Goal: Information Seeking & Learning: Learn about a topic

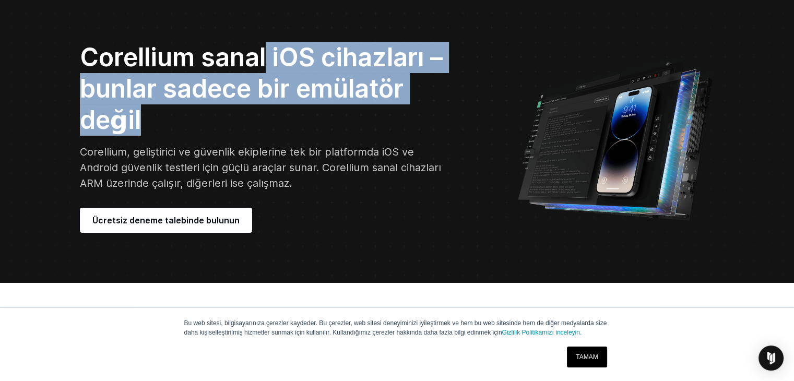
drag, startPoint x: 264, startPoint y: 58, endPoint x: 407, endPoint y: 105, distance: 150.5
click at [407, 105] on h2 "Corellium sanal iOS cihazları – bunlar sadece bir emülatör değil" at bounding box center [262, 89] width 364 height 94
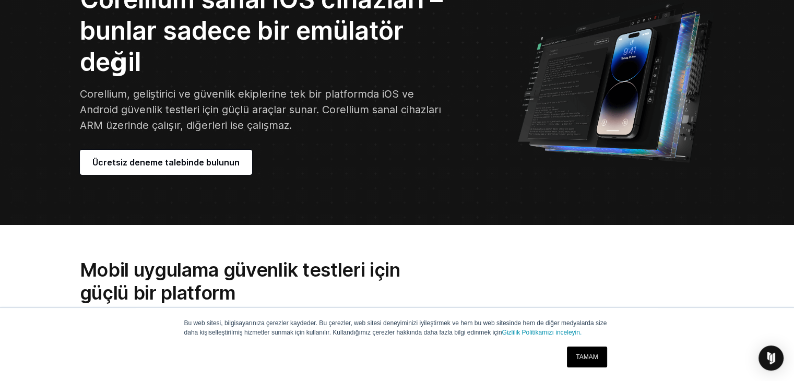
scroll to position [104, 0]
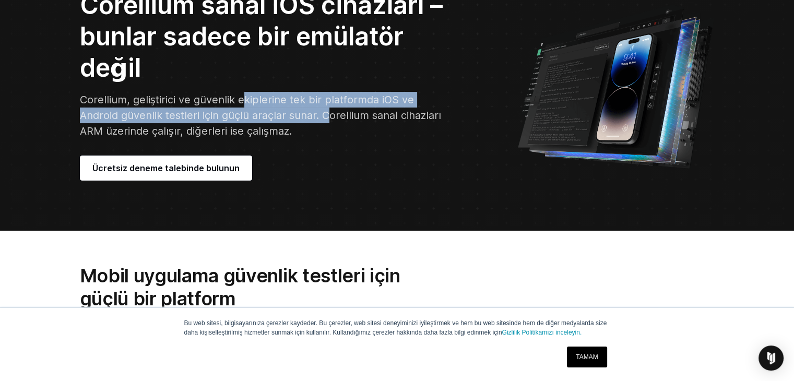
drag, startPoint x: 277, startPoint y: 107, endPoint x: 354, endPoint y: 122, distance: 78.6
click at [338, 119] on p "Corellium, geliştirici ve güvenlik ekiplerine tek bir platformda iOS ve Android…" at bounding box center [262, 115] width 364 height 47
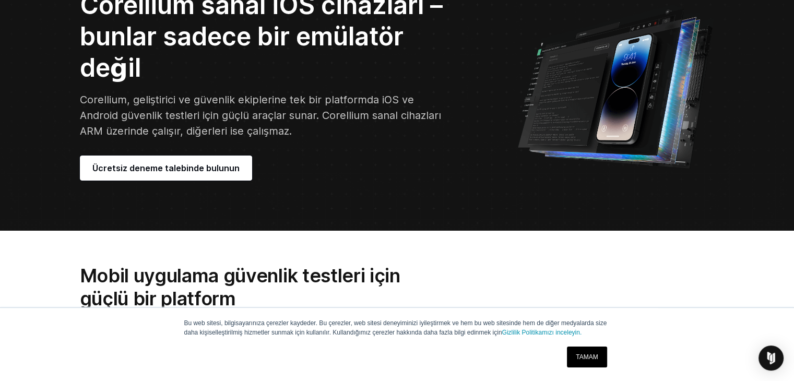
click at [396, 129] on p "Corellium, geliştirici ve güvenlik ekiplerine tek bir platformda iOS ve Android…" at bounding box center [262, 115] width 364 height 47
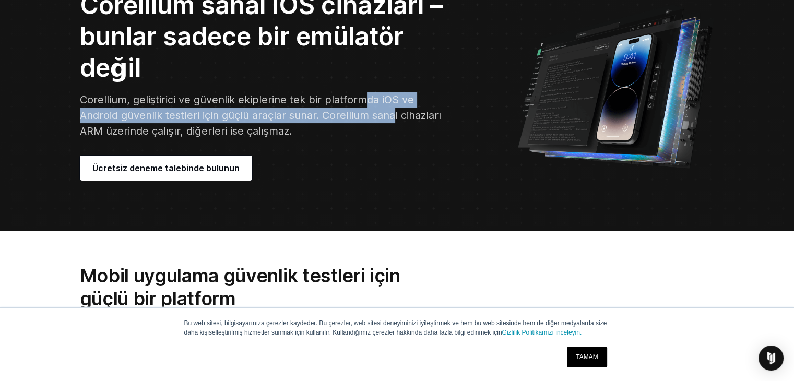
drag, startPoint x: 373, startPoint y: 107, endPoint x: 391, endPoint y: 112, distance: 18.7
click at [391, 112] on font "Corellium, geliştirici ve güvenlik ekiplerine tek bir platformda iOS ve Android…" at bounding box center [260, 115] width 361 height 44
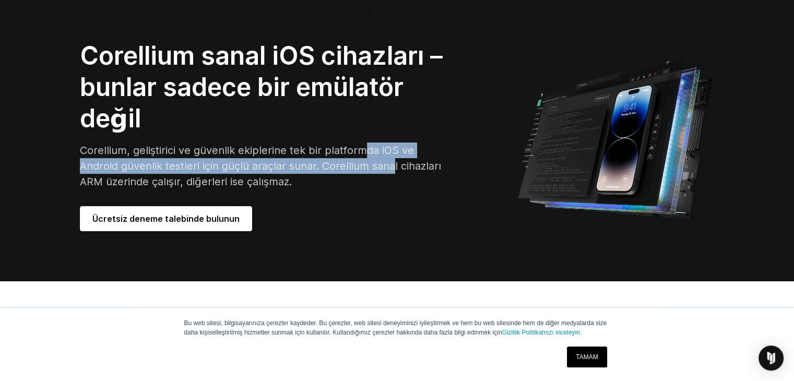
scroll to position [52, 0]
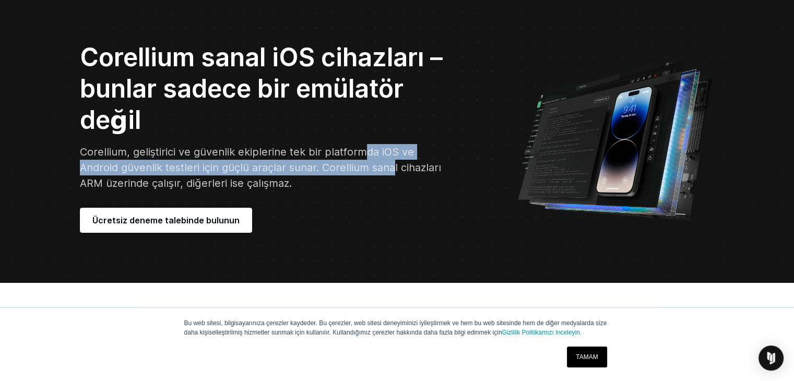
click at [312, 170] on font "Corellium, geliştirici ve güvenlik ekiplerine tek bir platformda iOS ve Android…" at bounding box center [260, 168] width 361 height 44
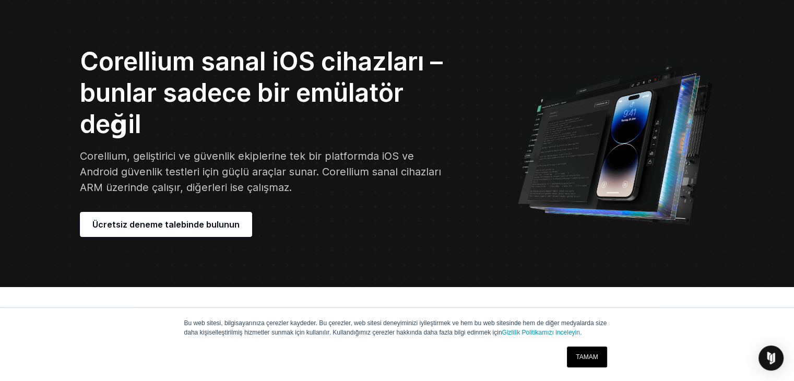
scroll to position [52, 0]
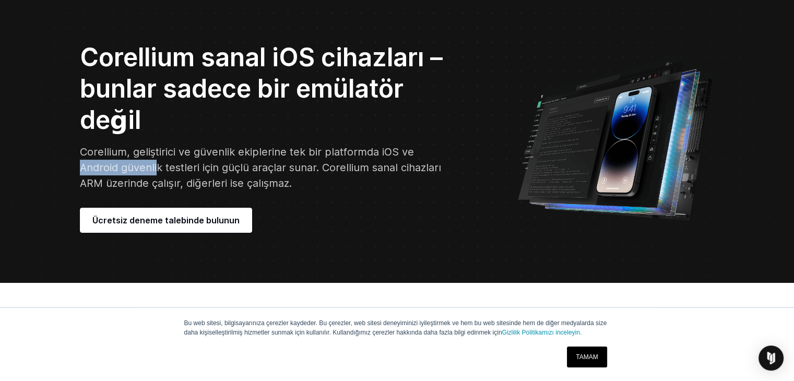
drag, startPoint x: 165, startPoint y: 168, endPoint x: 440, endPoint y: 143, distance: 276.6
click at [440, 143] on div "Corellium sanal iOS cihazları – bunlar sadece bir emülatör değil Corellium, gel…" at bounding box center [288, 137] width 416 height 191
click at [232, 125] on h2 "Corellium sanal iOS cihazları – bunlar sadece bir emülatör değil" at bounding box center [262, 89] width 364 height 94
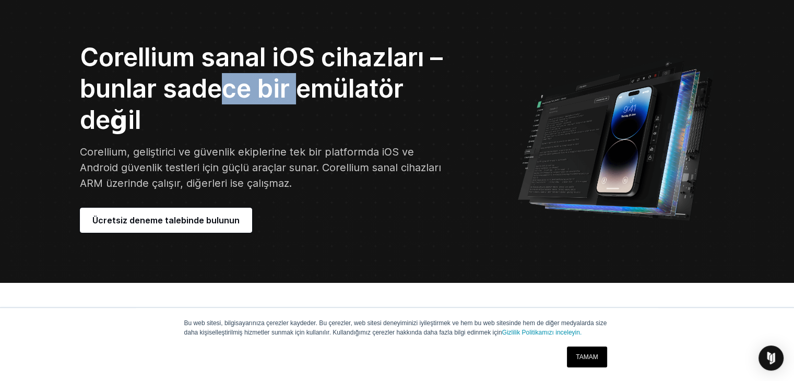
drag, startPoint x: 215, startPoint y: 80, endPoint x: 303, endPoint y: 99, distance: 89.5
click at [300, 99] on font "Corellium sanal iOS cihazları – bunlar sadece bir emülatör değil" at bounding box center [261, 88] width 363 height 93
click at [303, 99] on font "Corellium sanal iOS cihazları – bunlar sadece bir emülatör değil" at bounding box center [261, 88] width 363 height 93
drag, startPoint x: 303, startPoint y: 98, endPoint x: 311, endPoint y: 88, distance: 13.0
click at [305, 96] on font "Corellium sanal iOS cihazları – bunlar sadece bir emülatör değil" at bounding box center [261, 88] width 363 height 93
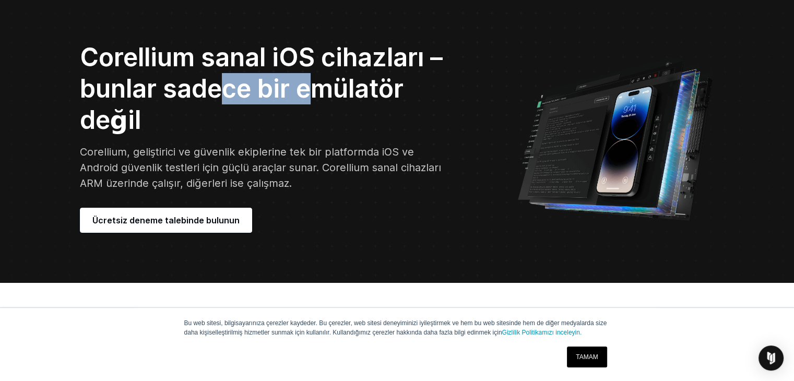
click at [311, 88] on font "Corellium sanal iOS cihazları – bunlar sadece bir emülatör değil" at bounding box center [261, 88] width 363 height 93
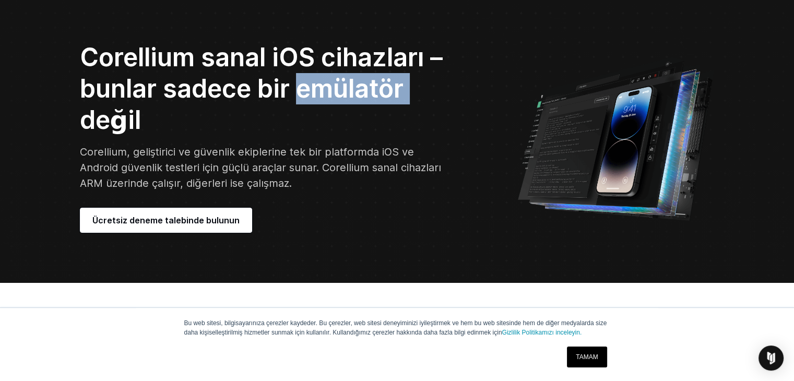
click at [311, 88] on font "Corellium sanal iOS cihazları – bunlar sadece bir emülatör değil" at bounding box center [261, 88] width 363 height 93
click at [365, 88] on font "Corellium sanal iOS cihazları – bunlar sadece bir emülatör değil" at bounding box center [261, 88] width 363 height 93
click at [366, 88] on font "Corellium sanal iOS cihazları – bunlar sadece bir emülatör değil" at bounding box center [261, 88] width 363 height 93
